Goal: Navigation & Orientation: Find specific page/section

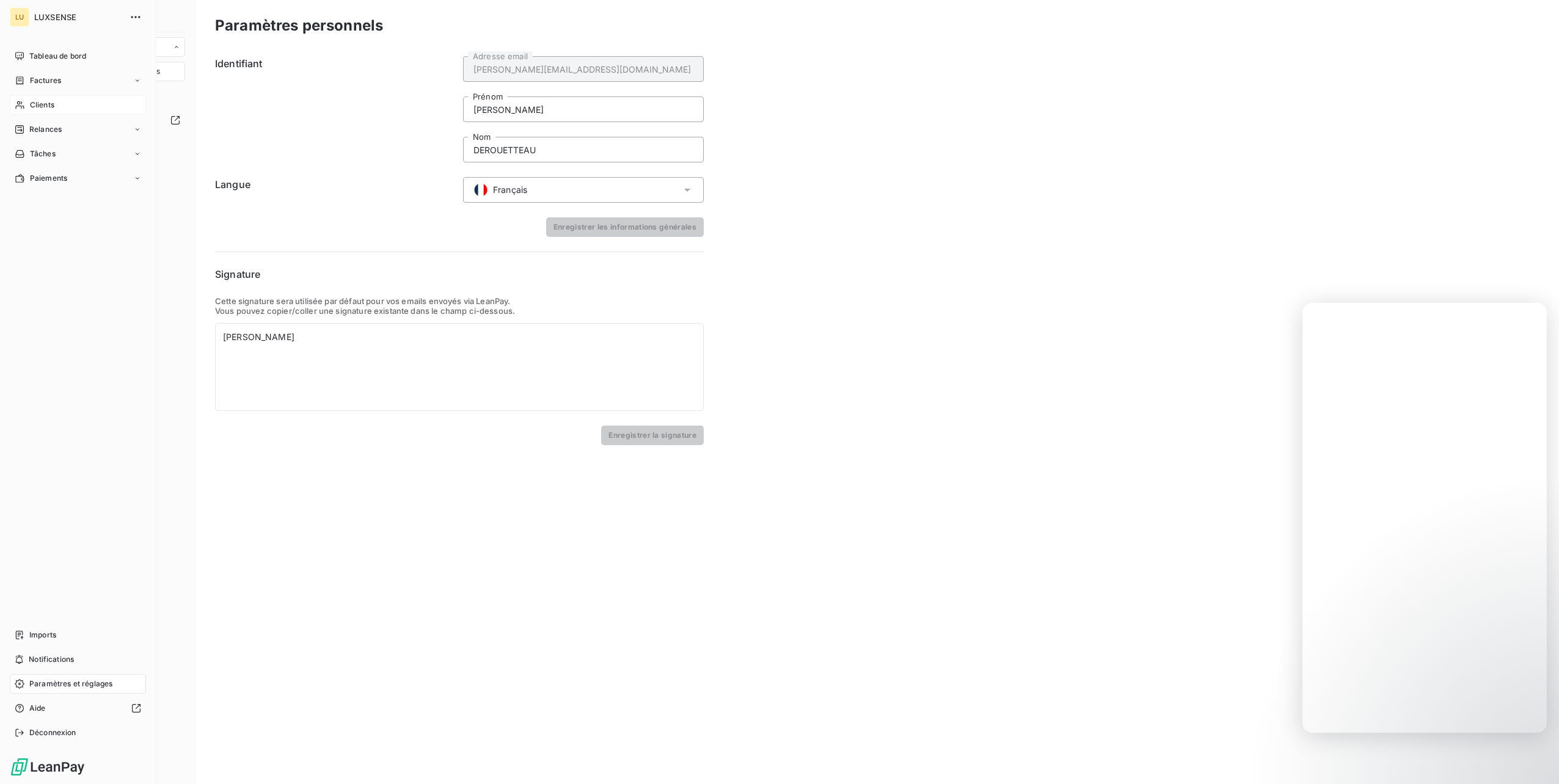
click at [46, 102] on span "Clients" at bounding box center [42, 104] width 25 height 11
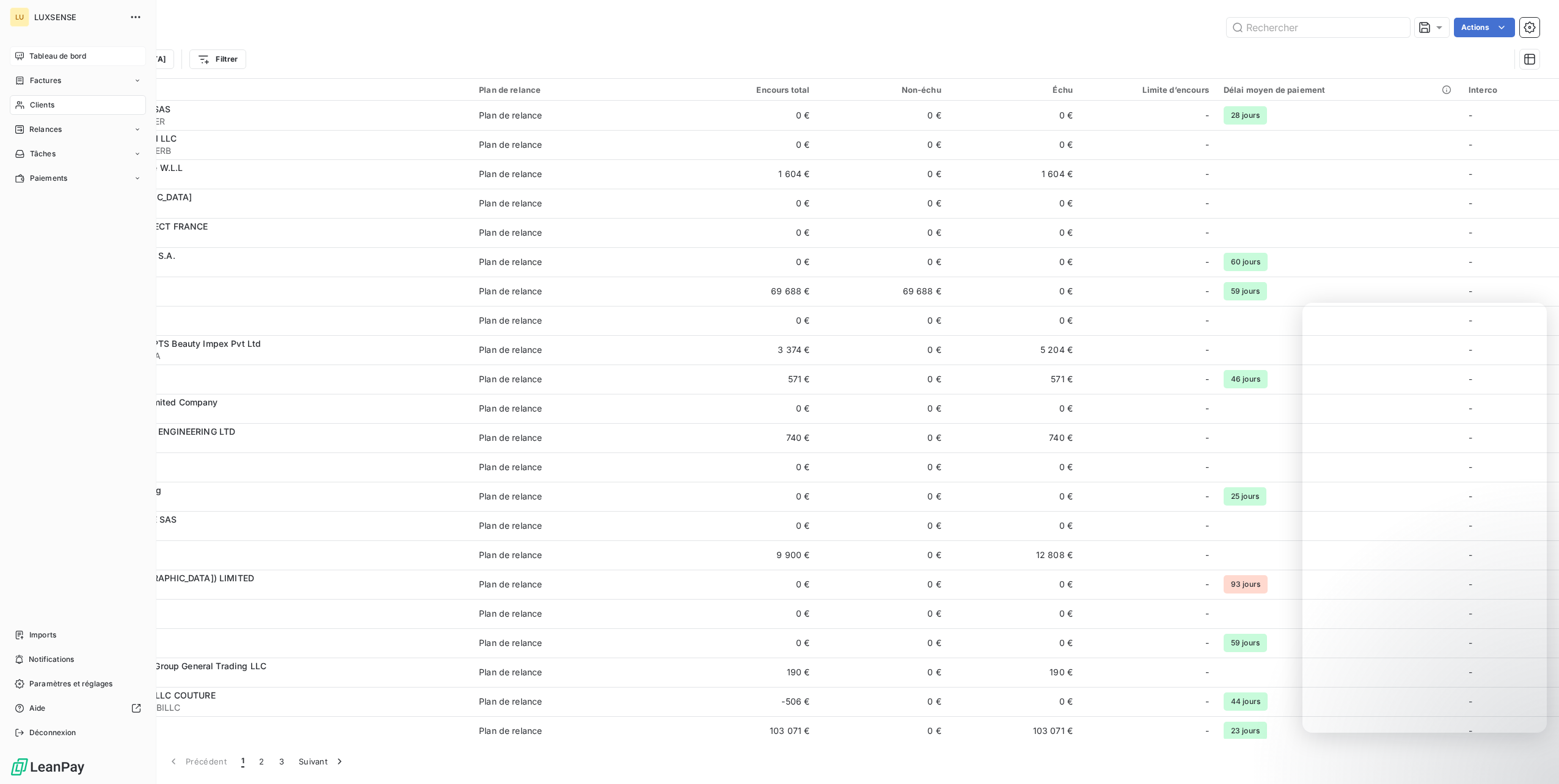
click at [21, 52] on icon at bounding box center [20, 56] width 9 height 8
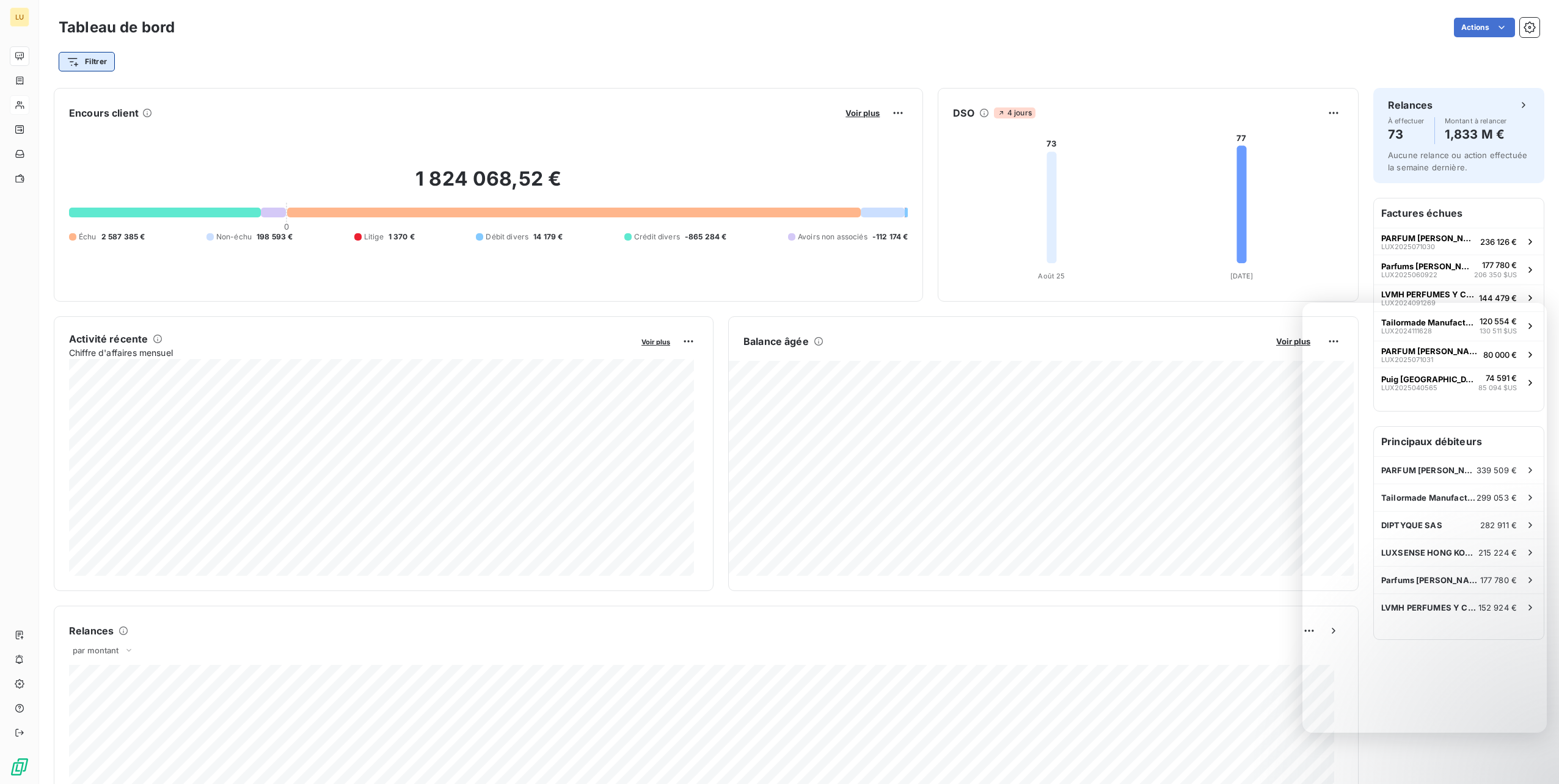
click at [92, 63] on html "LU Tableau de bord Actions Filtrer Encours client Voir plus 1 824 068,52 € 0 Éc…" at bounding box center [779, 392] width 1559 height 784
click at [259, 47] on html "LU Tableau de bord Actions Filtrer Rechercher et sélectionner Client Plan de re…" at bounding box center [779, 392] width 1559 height 784
click at [145, 68] on div "Filtrer" at bounding box center [800, 62] width 1481 height 23
click at [1355, 29] on div "Actions" at bounding box center [864, 27] width 1350 height 20
click at [1481, 21] on html "LU Tableau de bord Actions Exporter le tableau de bord Filtrer Encours client V…" at bounding box center [779, 392] width 1559 height 784
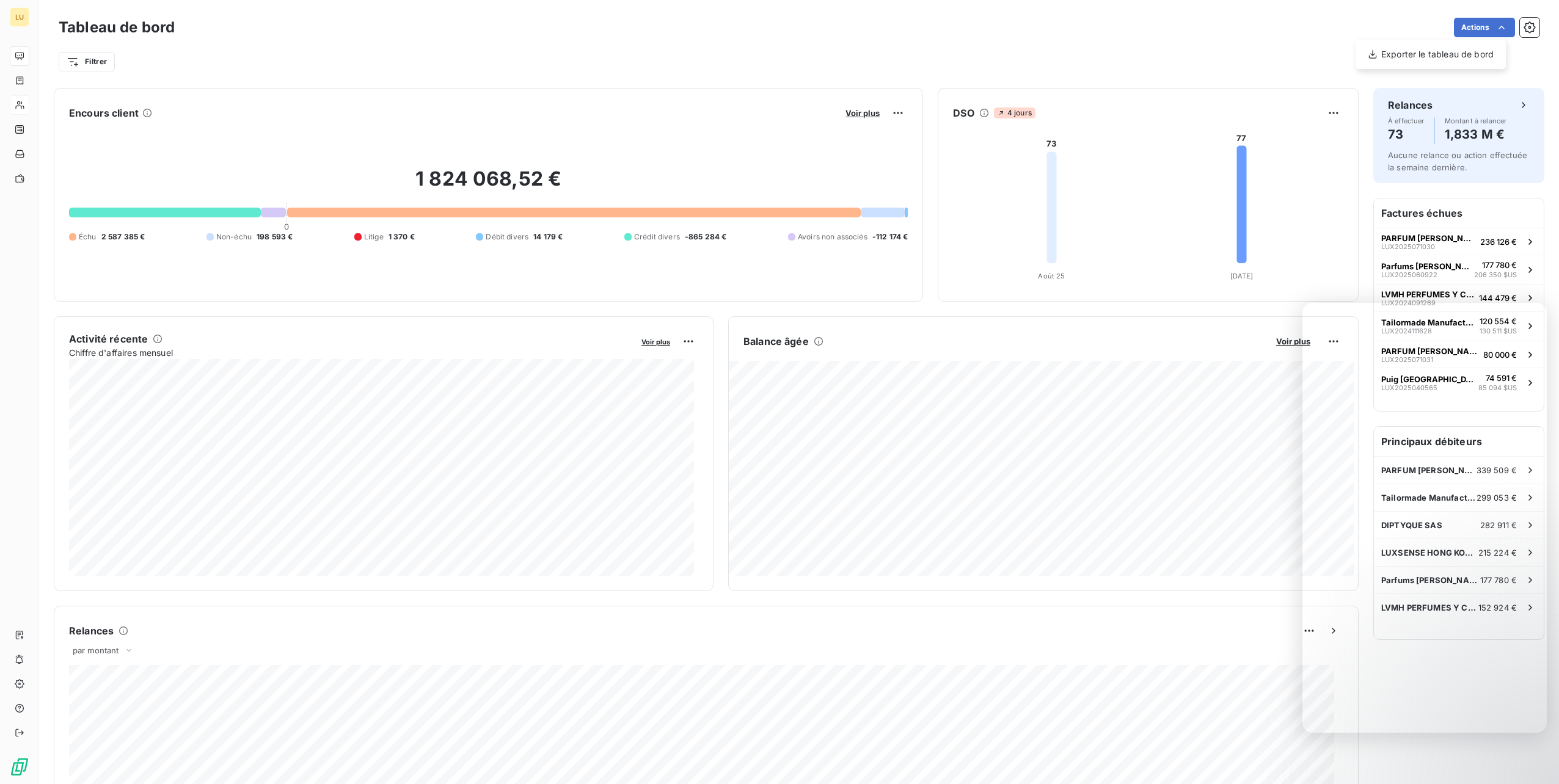
click at [1304, 8] on html "LU Tableau de bord Actions Exporter le tableau de bord Filtrer Encours client V…" at bounding box center [779, 392] width 1559 height 784
click at [1524, 25] on icon "button" at bounding box center [1530, 27] width 12 height 12
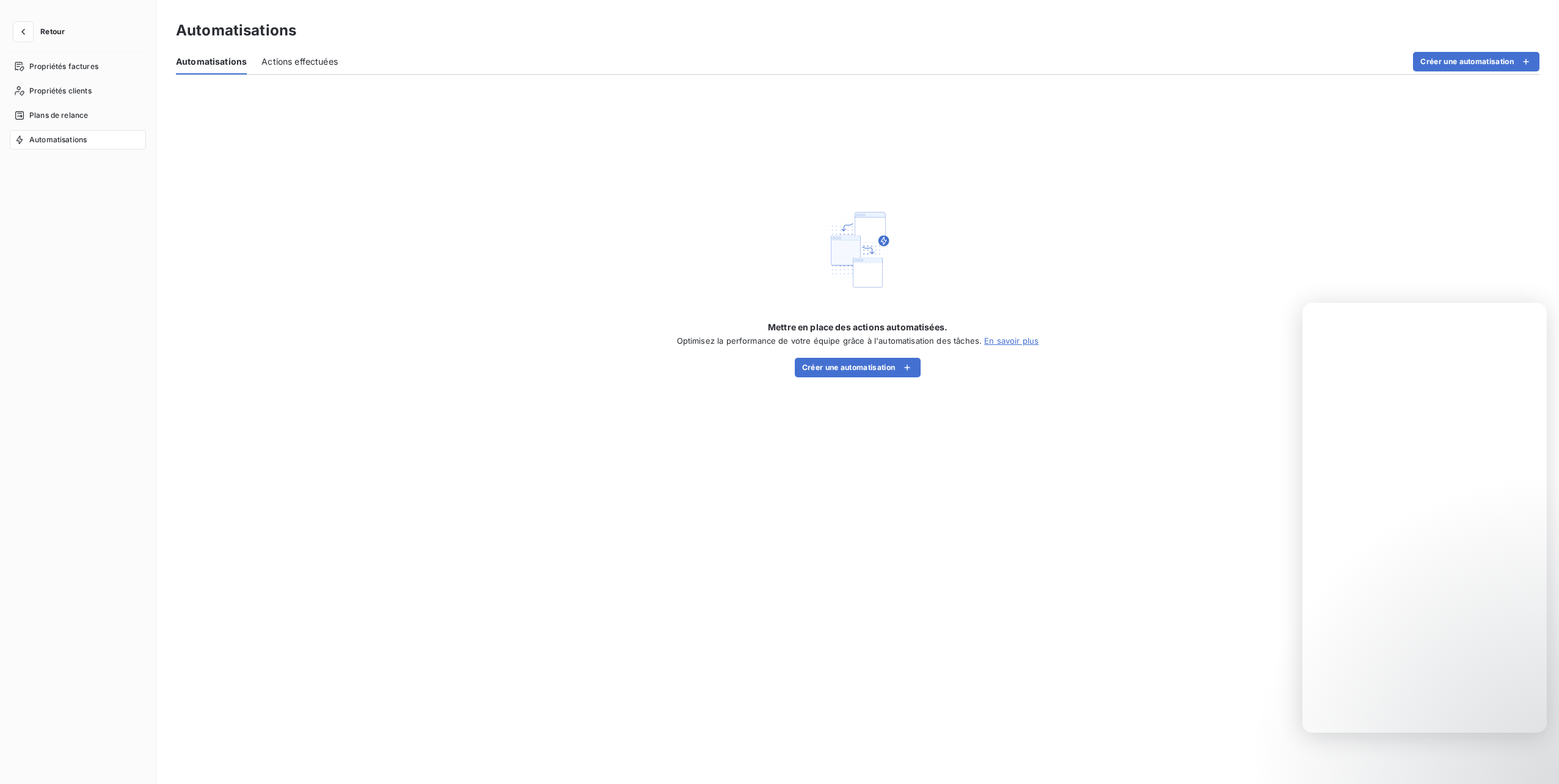
click at [1282, 38] on div "Automatisations" at bounding box center [858, 31] width 1364 height 22
click at [16, 38] on button "button" at bounding box center [23, 32] width 20 height 20
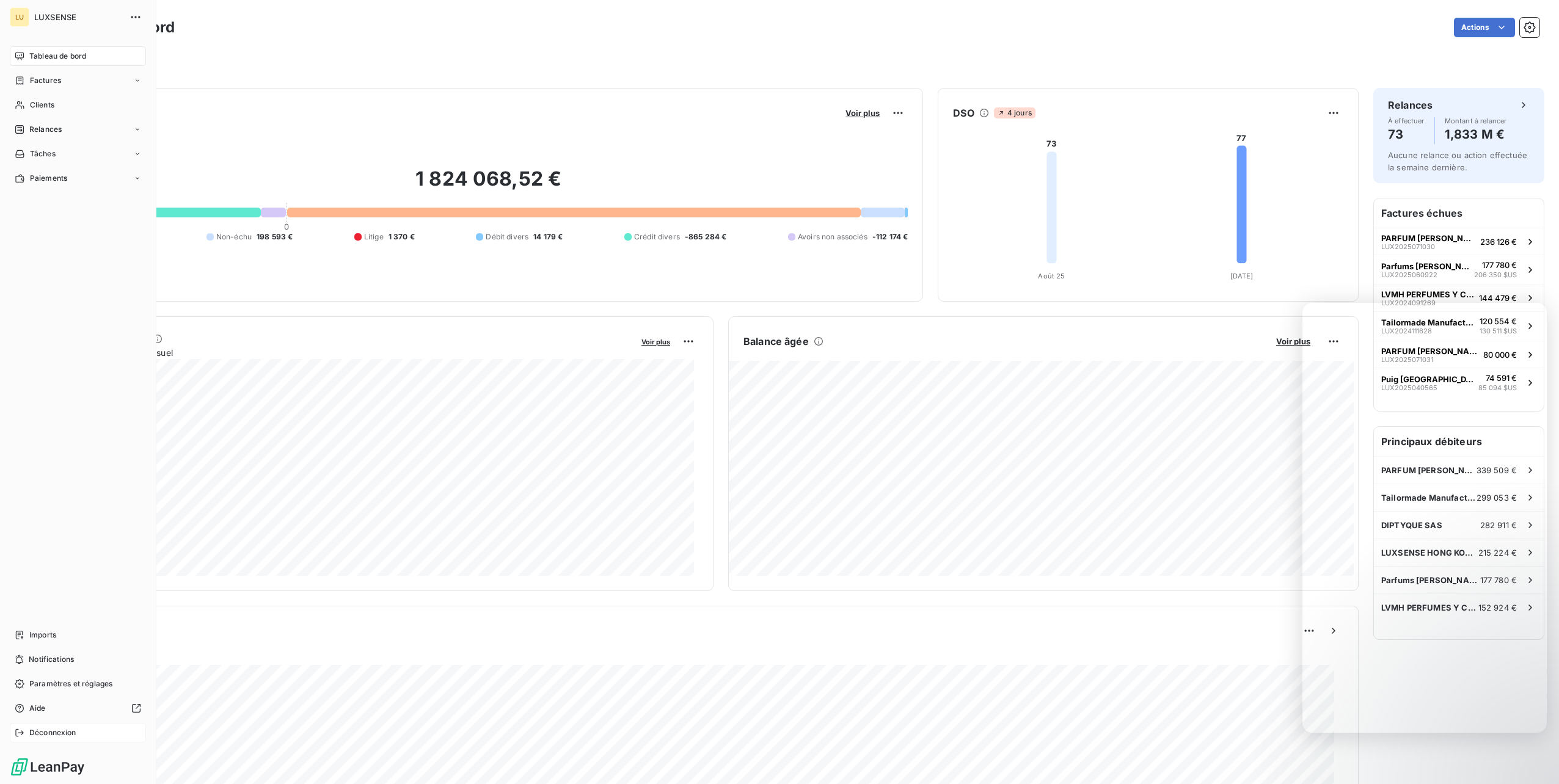
click at [52, 731] on span "Déconnexion" at bounding box center [52, 733] width 47 height 11
